Goal: Information Seeking & Learning: Learn about a topic

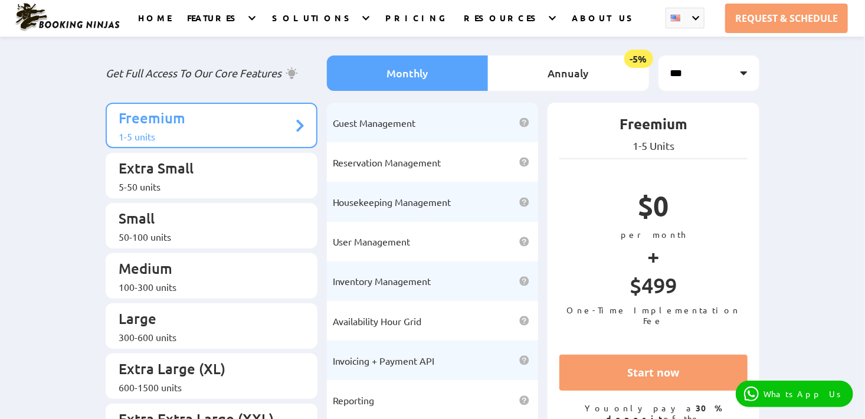
scroll to position [118, 0]
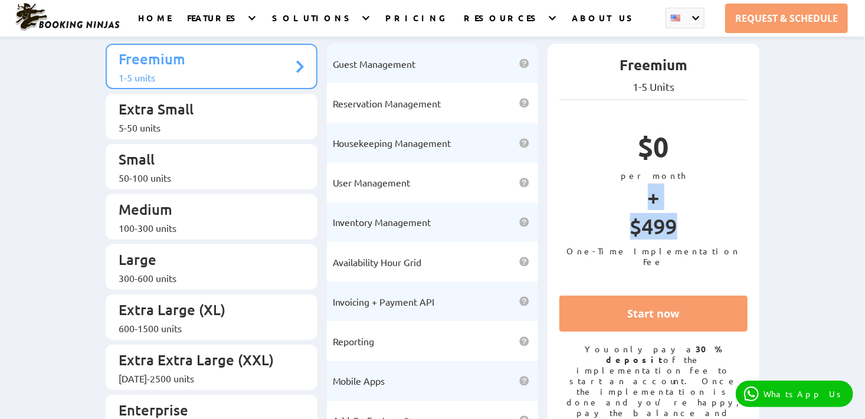
drag, startPoint x: 618, startPoint y: 222, endPoint x: 691, endPoint y: 230, distance: 73.0
click at [690, 230] on div "$0 per month + $499 One-Time Implementation Fee" at bounding box center [653, 197] width 188 height 155
drag, startPoint x: 691, startPoint y: 230, endPoint x: 707, endPoint y: 281, distance: 53.9
click at [707, 281] on div "Freemium 1-5 Units $0 per month + $499 One-Time Implementation Fee Start now Yo…" at bounding box center [654, 242] width 212 height 396
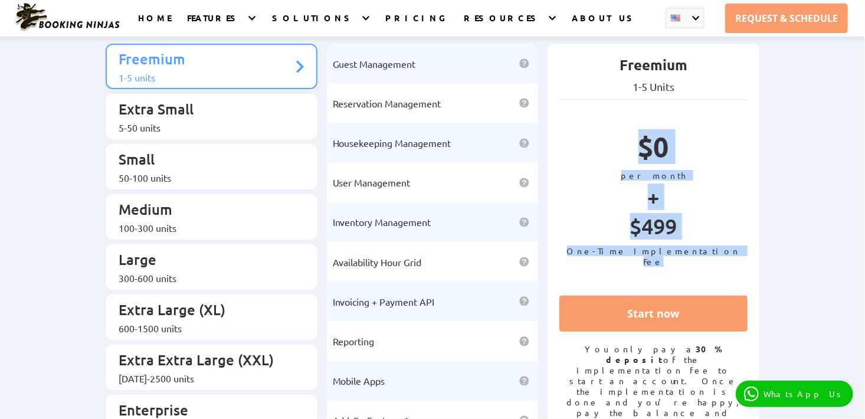
drag, startPoint x: 722, startPoint y: 256, endPoint x: 548, endPoint y: 143, distance: 207.4
click at [548, 143] on div "Freemium 1-5 Units $0 per month + $499 One-Time Implementation Fee Start now Yo…" at bounding box center [654, 242] width 212 height 396
drag, startPoint x: 548, startPoint y: 143, endPoint x: 588, endPoint y: 294, distance: 155.7
click at [588, 294] on div "Freemium 1-5 Units $0 per month + $499 One-Time Implementation Fee Start now Yo…" at bounding box center [654, 242] width 212 height 396
click at [638, 284] on div "Freemium 1-5 Units $0 per month + $499 One-Time Implementation Fee Start now Yo…" at bounding box center [654, 242] width 212 height 396
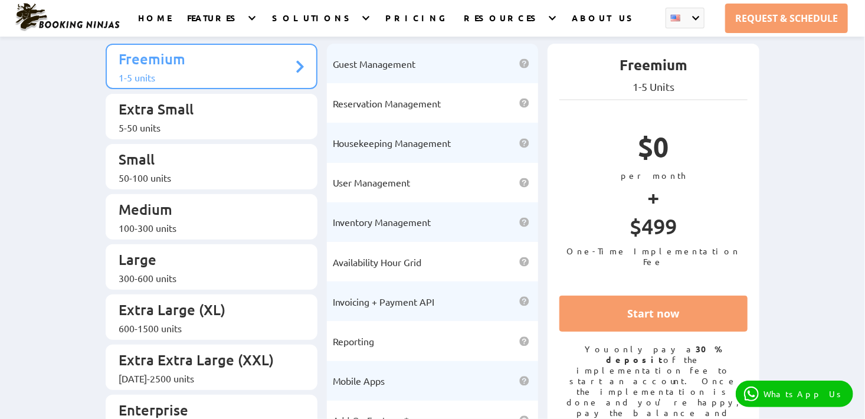
drag, startPoint x: 595, startPoint y: 264, endPoint x: 781, endPoint y: 251, distance: 185.7
click at [781, 251] on div "Booking Ninjas Pricing: Simple, Transparent, Effective Get Full Access To Our C…" at bounding box center [432, 194] width 865 height 552
click at [714, 297] on div "Freemium 1-5 Units $0 per month + $499 One-Time Implementation Fee Start now Yo…" at bounding box center [654, 242] width 212 height 396
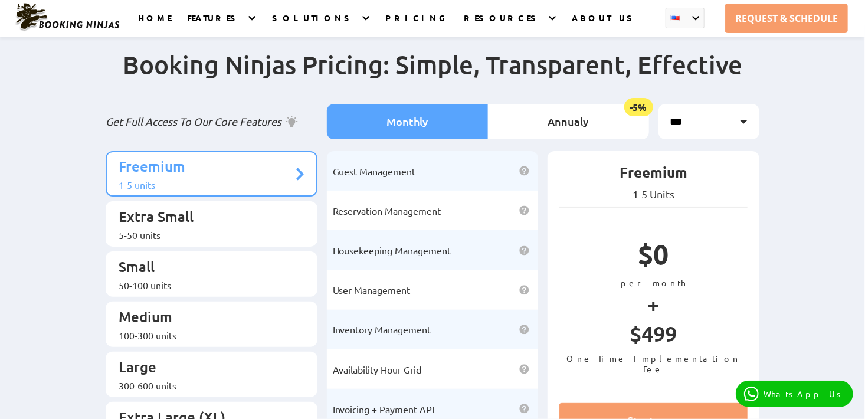
scroll to position [0, 0]
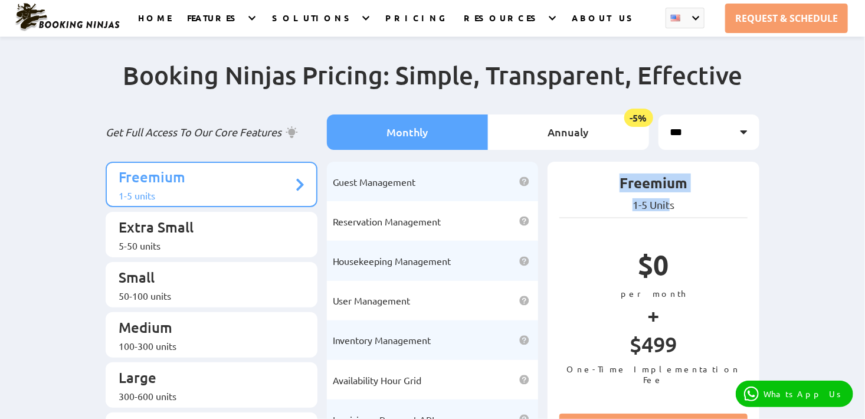
drag, startPoint x: 604, startPoint y: 173, endPoint x: 672, endPoint y: 196, distance: 71.6
click at [671, 196] on div "Freemium 1-5 Units" at bounding box center [653, 195] width 188 height 45
drag, startPoint x: 672, startPoint y: 196, endPoint x: 670, endPoint y: 237, distance: 40.8
click at [668, 238] on div "Freemium 1-5 Units $0 per month + $499 One-Time Implementation Fee Start now Yo…" at bounding box center [654, 360] width 212 height 396
click at [265, 240] on div "5-50 units" at bounding box center [206, 246] width 174 height 12
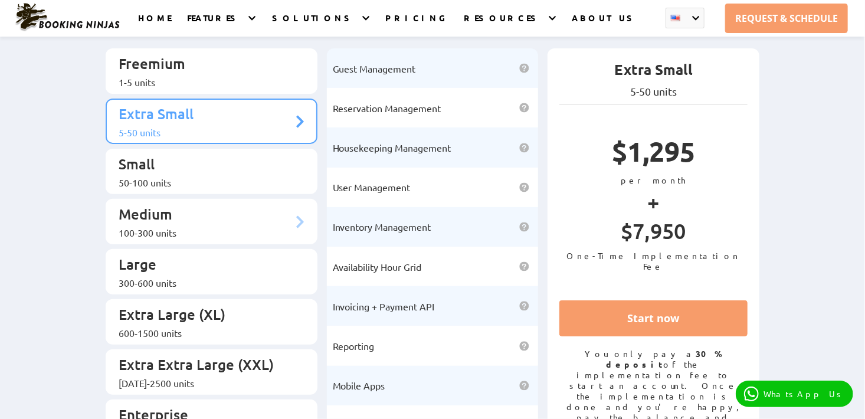
scroll to position [118, 0]
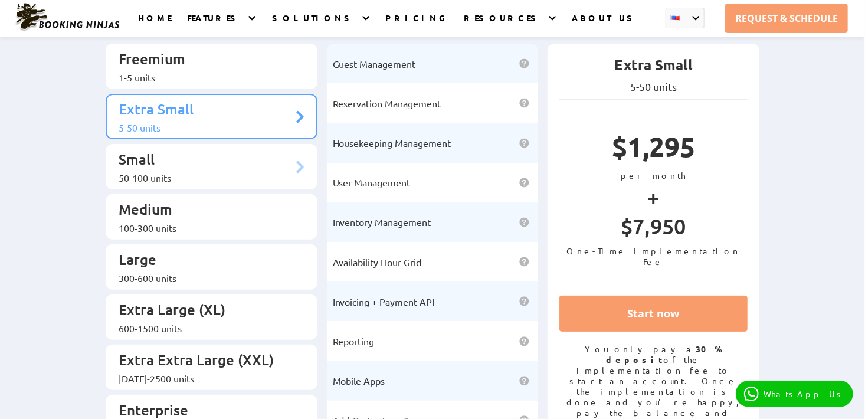
click at [199, 156] on p "Small" at bounding box center [206, 161] width 174 height 22
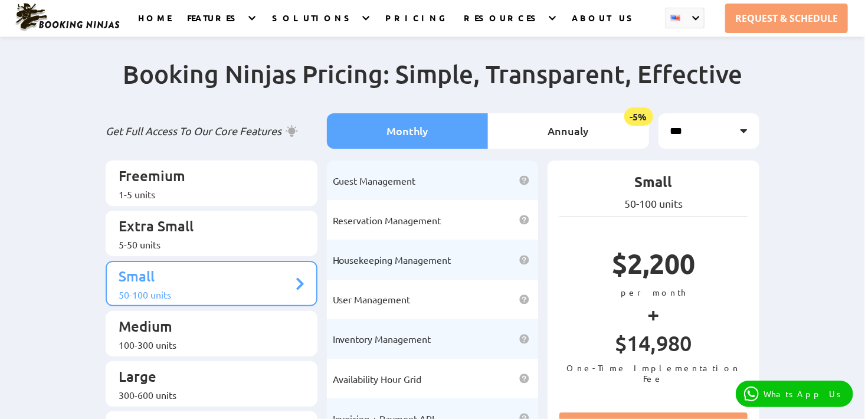
scroll to position [0, 0]
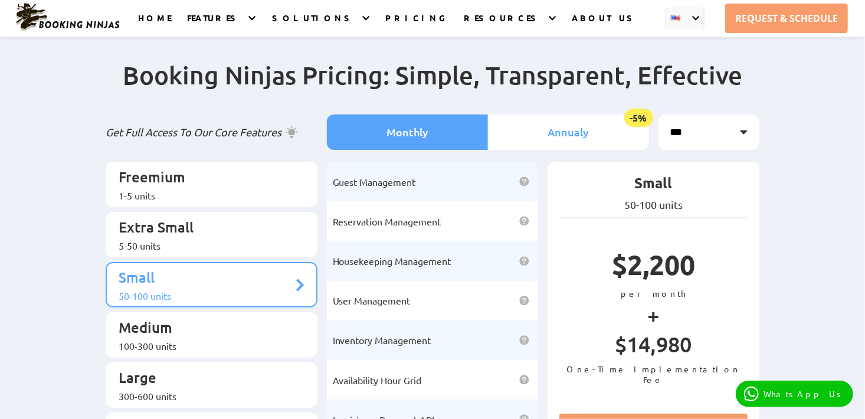
click at [534, 122] on li "Annualy -5%" at bounding box center [568, 131] width 161 height 35
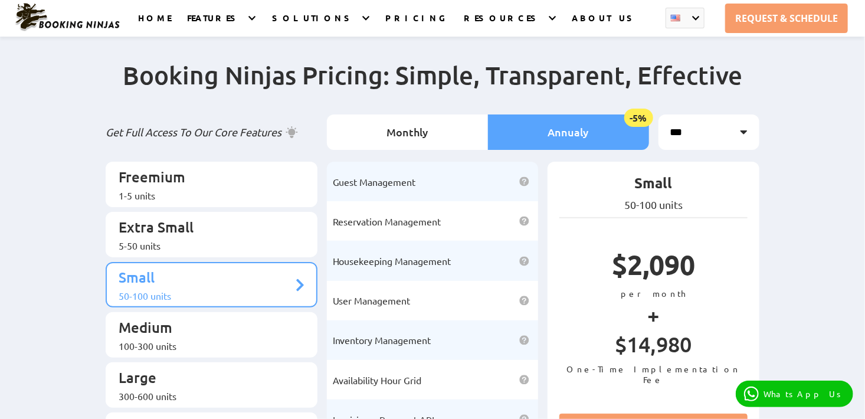
click at [387, 152] on div "Monthly Annualy -5%" at bounding box center [488, 137] width 332 height 47
click at [389, 138] on li "Monthly" at bounding box center [407, 131] width 161 height 35
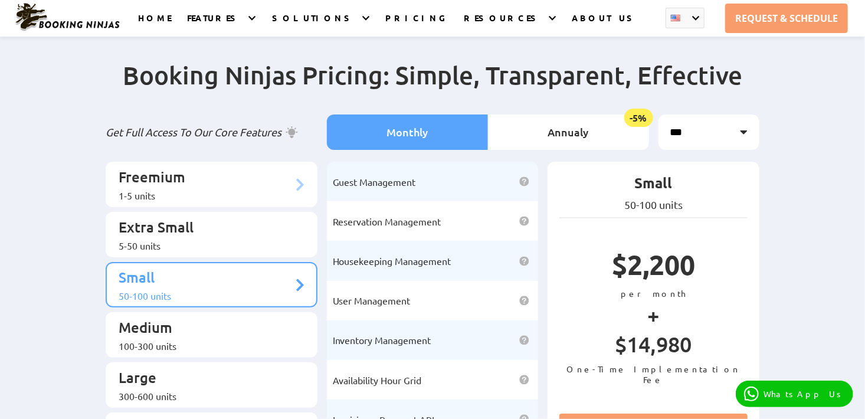
click at [224, 189] on div "1-5 units" at bounding box center [206, 195] width 174 height 12
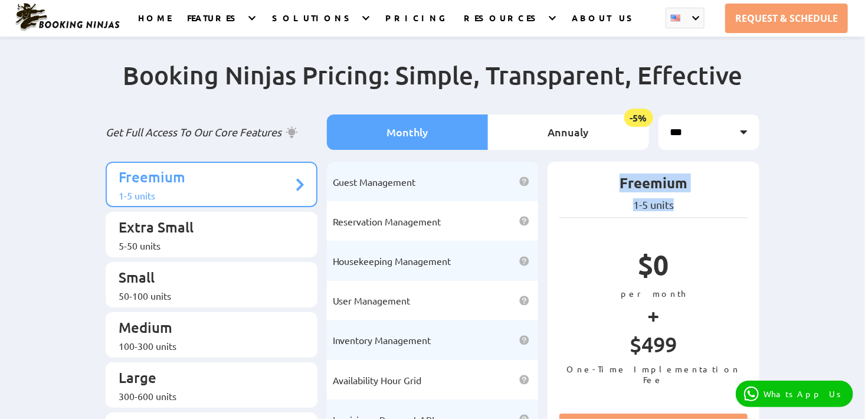
drag, startPoint x: 623, startPoint y: 188, endPoint x: 677, endPoint y: 192, distance: 53.9
click at [677, 192] on p "Freemium" at bounding box center [653, 185] width 188 height 25
drag, startPoint x: 677, startPoint y: 192, endPoint x: 699, endPoint y: 296, distance: 105.7
click at [699, 288] on p "$0" at bounding box center [653, 267] width 188 height 41
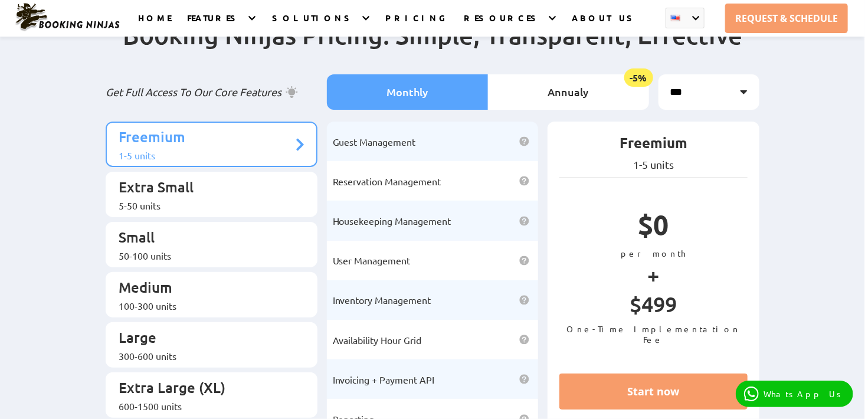
scroll to position [177, 0]
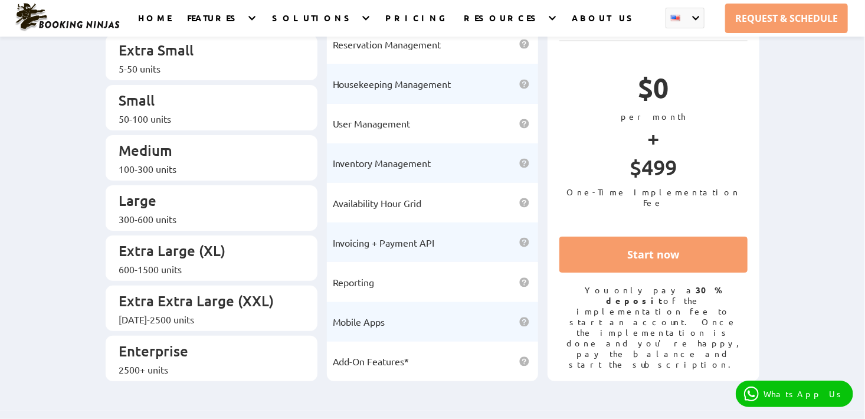
drag, startPoint x: 579, startPoint y: 308, endPoint x: 738, endPoint y: 323, distance: 159.5
click at [737, 323] on p "You only pay a 30% deposit of the implementation fee to start an account. Once …" at bounding box center [653, 326] width 188 height 85
drag, startPoint x: 738, startPoint y: 323, endPoint x: 738, endPoint y: 342, distance: 18.3
click at [738, 342] on div "Freemium 1-5 units $0 per month + $499 One-Time Implementation Fee Start now Yo…" at bounding box center [654, 183] width 212 height 396
drag, startPoint x: 570, startPoint y: 306, endPoint x: 534, endPoint y: 306, distance: 36.0
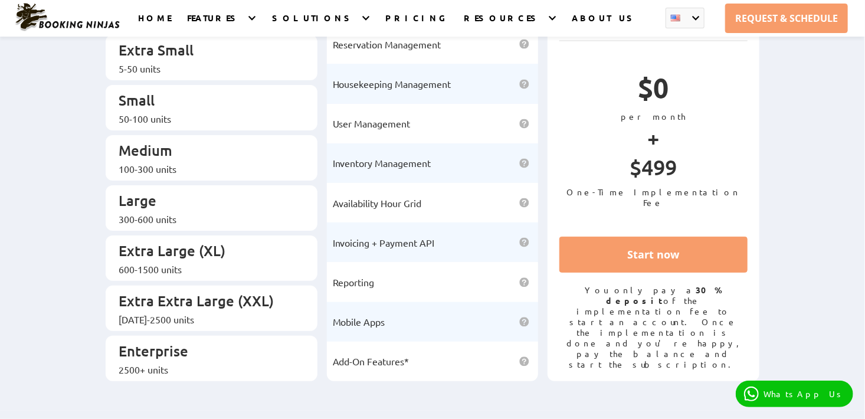
click at [534, 306] on div "Freemium 1-5 units Extra Small 5-50 units Small 50-100 units Medium Large" at bounding box center [432, 189] width 663 height 408
